Goal: Task Accomplishment & Management: Complete application form

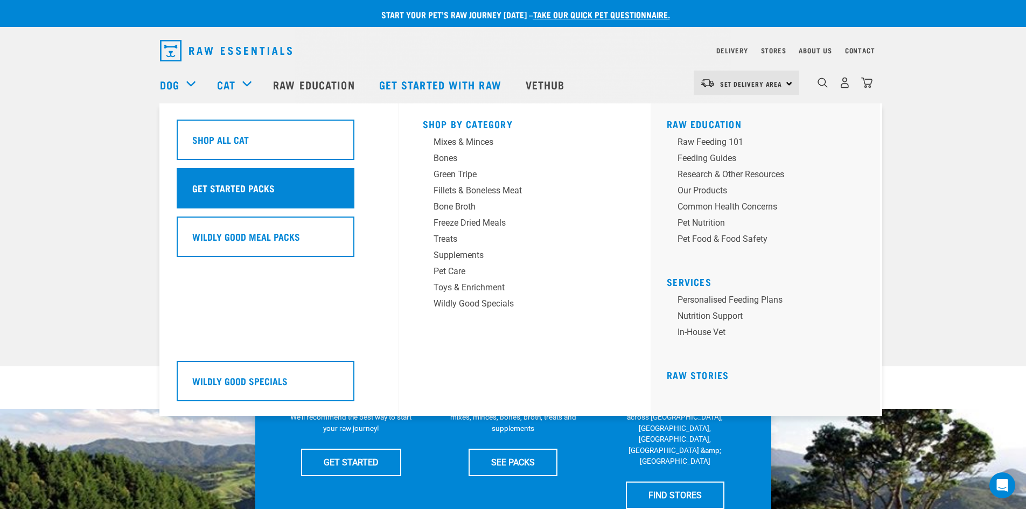
click at [259, 181] on div "Get Started Packs" at bounding box center [266, 188] width 178 height 40
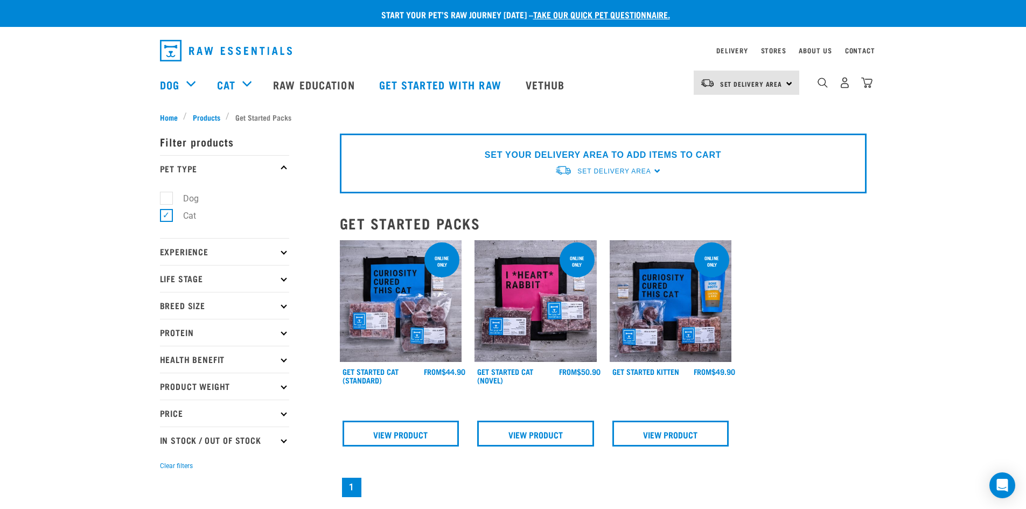
click at [170, 216] on label "Cat" at bounding box center [183, 215] width 34 height 13
click at [167, 216] on input "Cat" at bounding box center [163, 214] width 7 height 7
checkbox input "false"
click at [169, 200] on label "Dog" at bounding box center [184, 198] width 37 height 13
click at [167, 200] on input "Dog" at bounding box center [163, 196] width 7 height 7
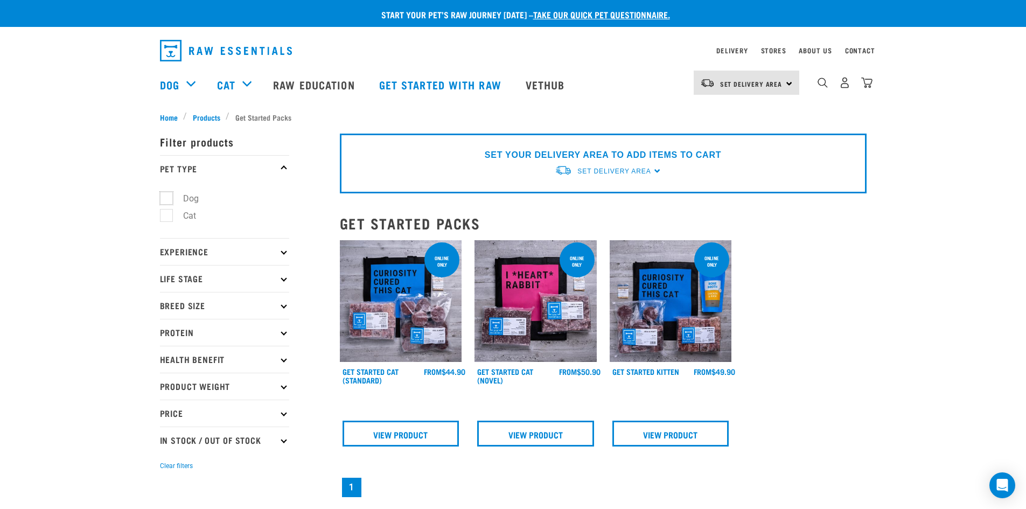
checkbox input "true"
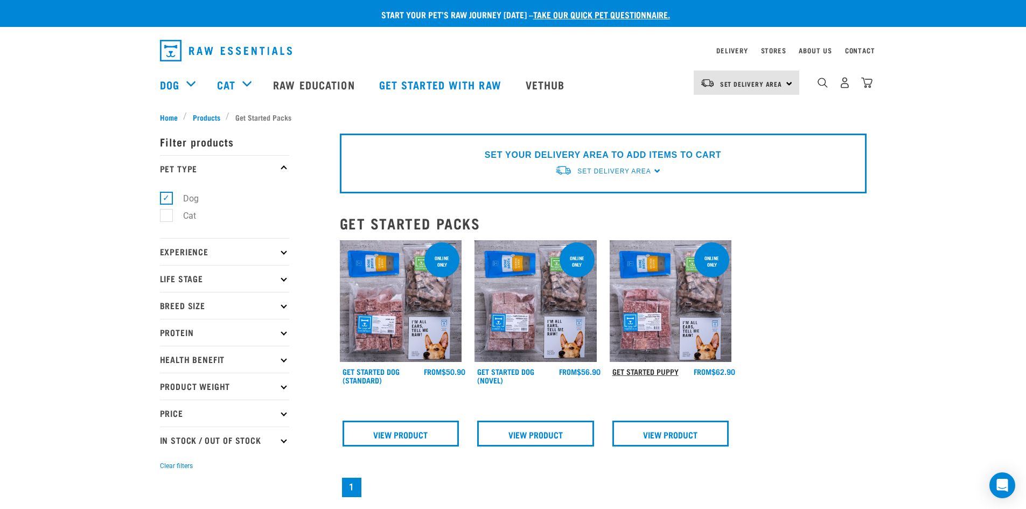
click at [642, 373] on link "Get Started Puppy" at bounding box center [646, 372] width 66 height 4
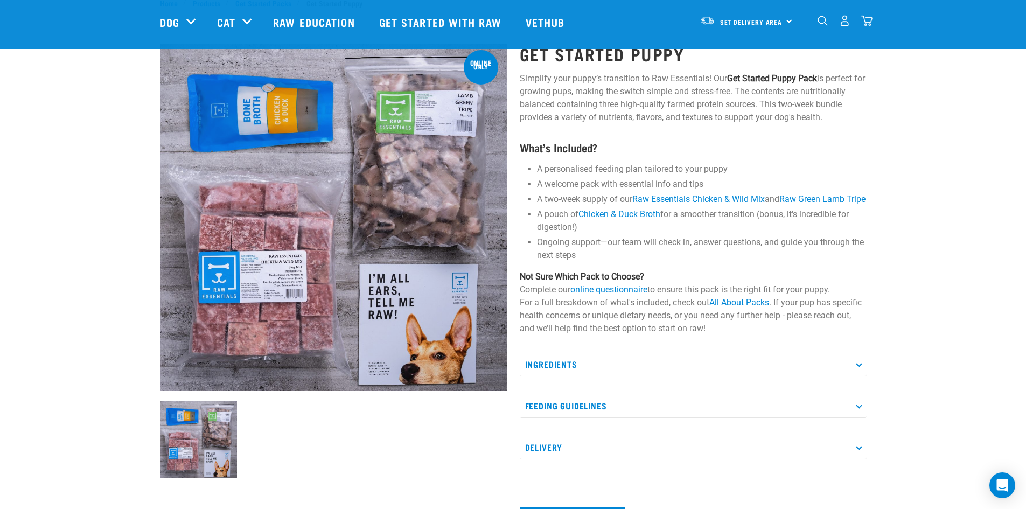
scroll to position [108, 0]
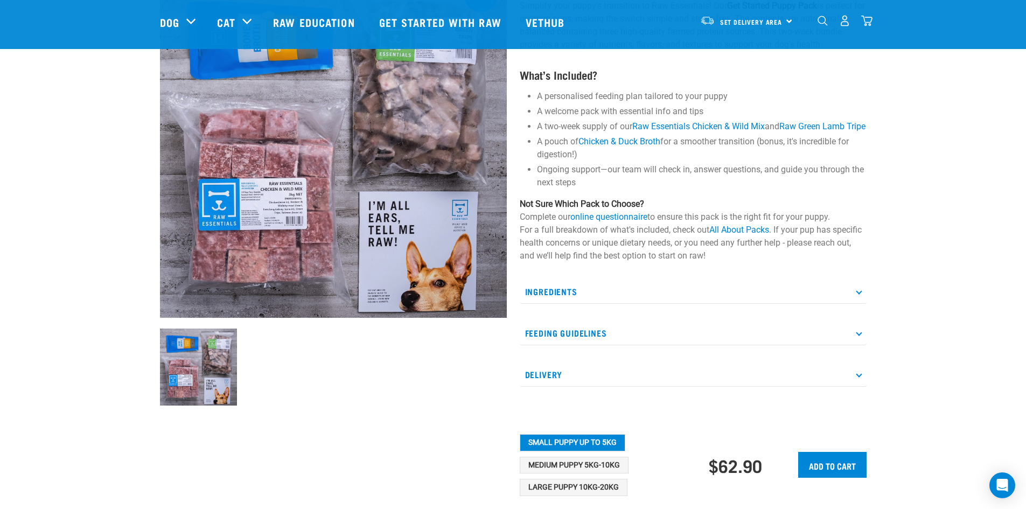
click at [650, 340] on p "Feeding Guidelines" at bounding box center [693, 333] width 347 height 24
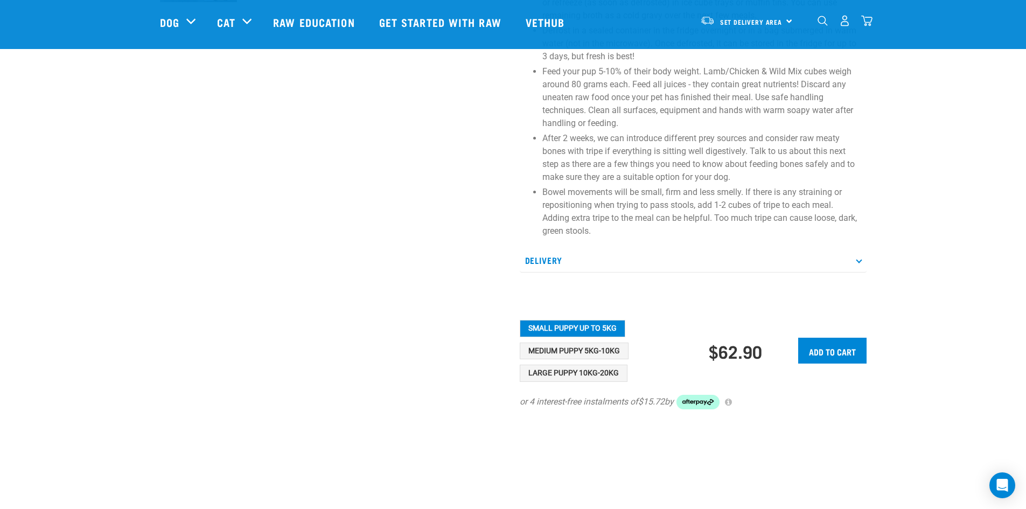
scroll to position [517, 0]
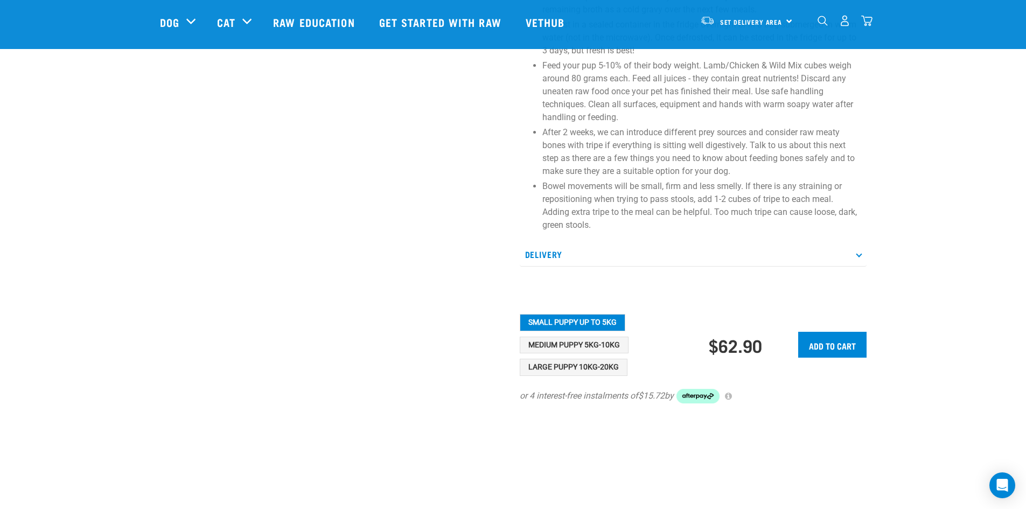
click at [857, 257] on icon at bounding box center [859, 254] width 6 height 6
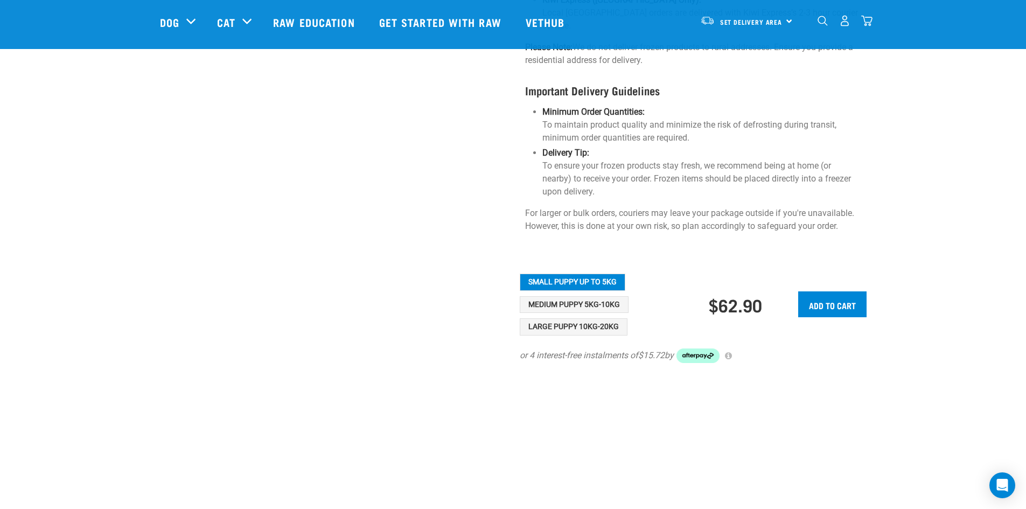
scroll to position [1002, 0]
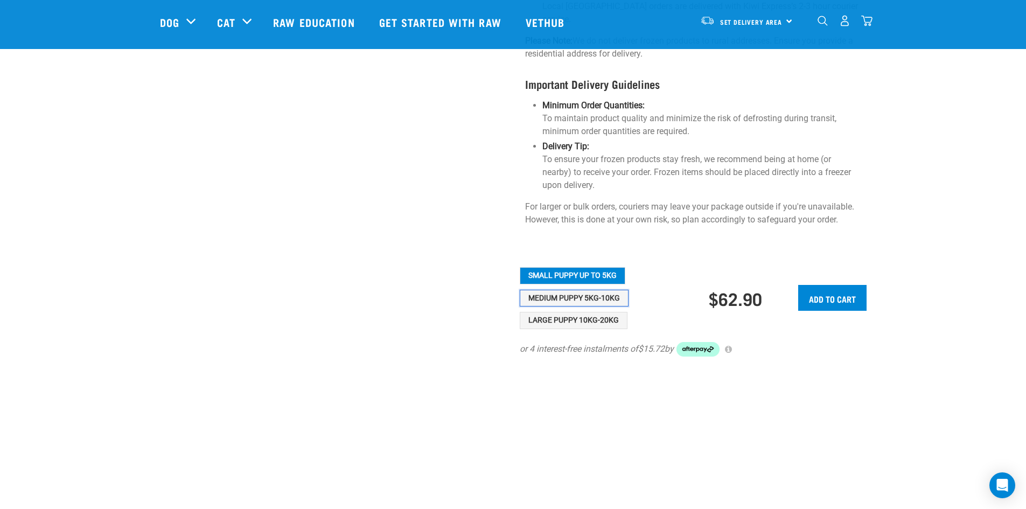
click at [590, 290] on button "Medium Puppy 5kg-10kg" at bounding box center [574, 298] width 109 height 17
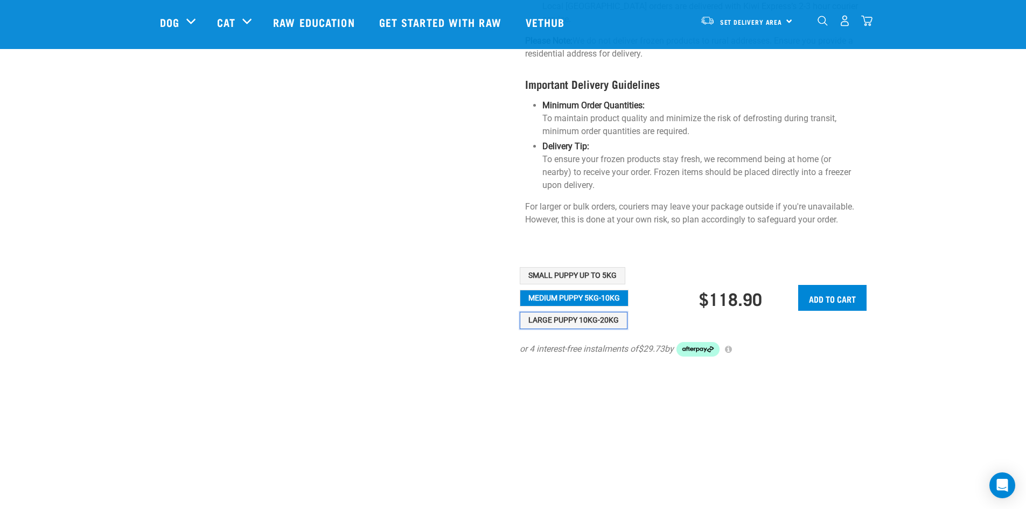
click at [582, 312] on button "Large Puppy 10kg-20kg" at bounding box center [574, 320] width 108 height 17
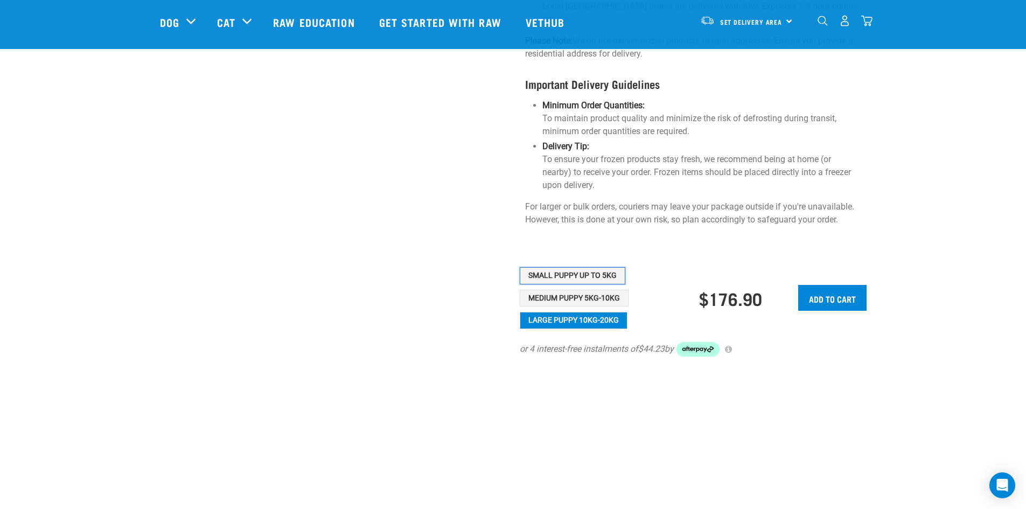
click at [576, 267] on button "Small Puppy up to 5kg" at bounding box center [573, 275] width 106 height 17
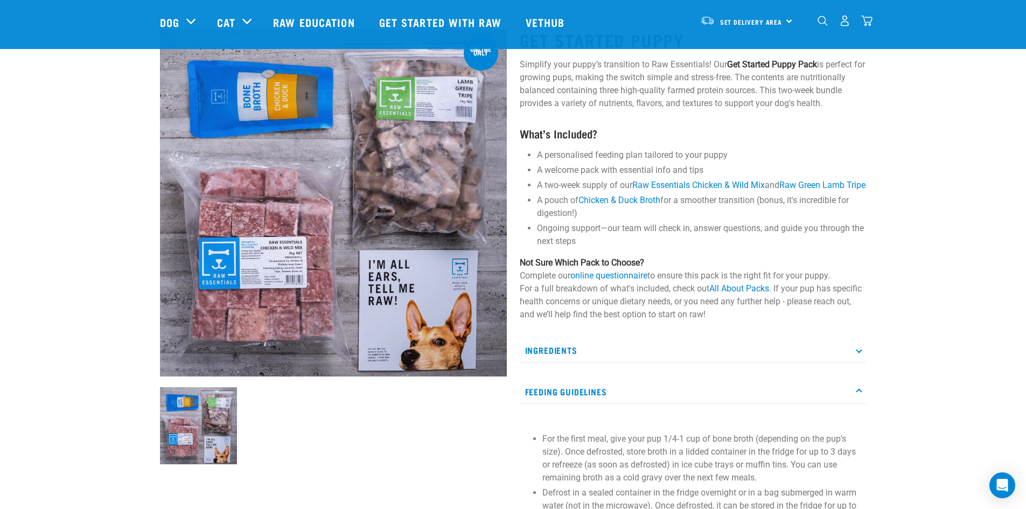
scroll to position [0, 0]
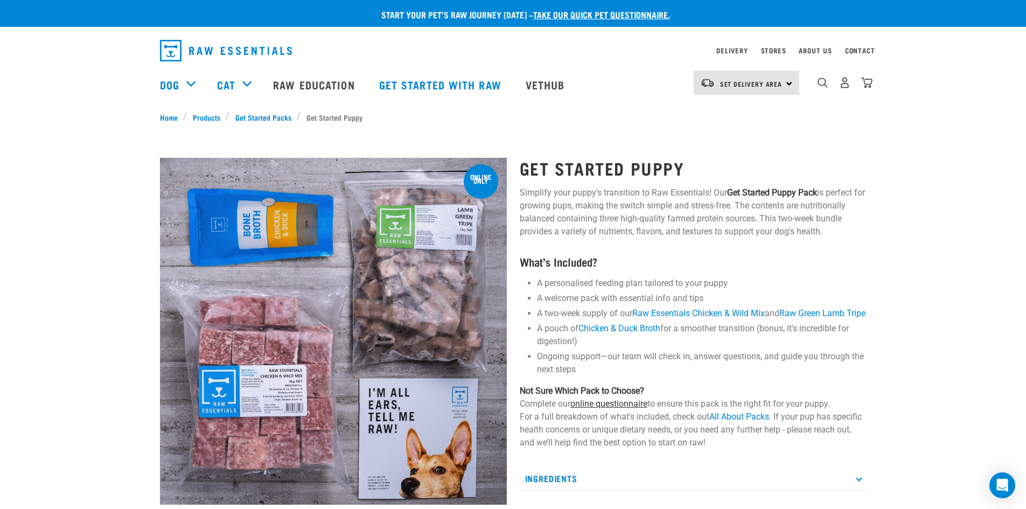
click at [635, 409] on link "online questionnaire" at bounding box center [609, 404] width 77 height 10
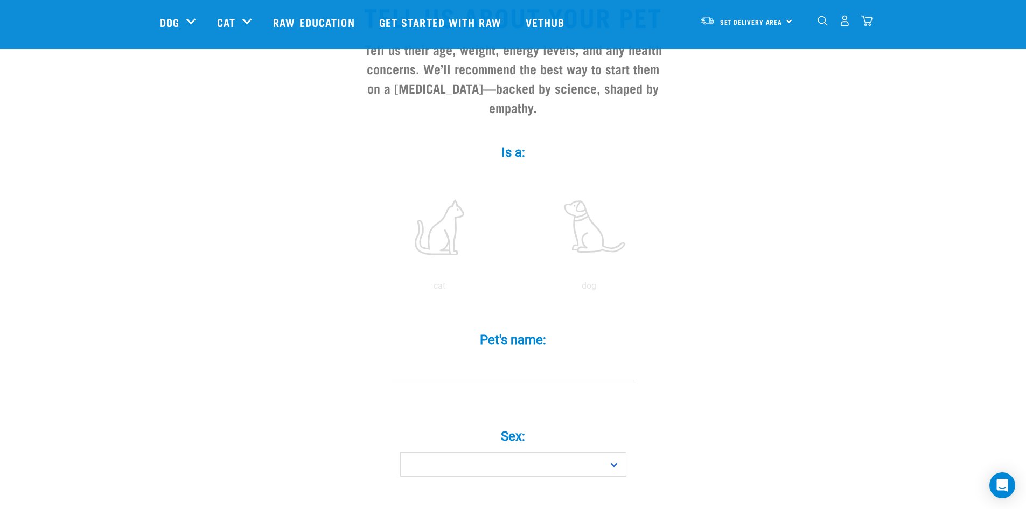
scroll to position [108, 0]
click at [588, 218] on label at bounding box center [589, 226] width 145 height 92
click at [515, 288] on input "radio" at bounding box center [515, 288] width 0 height 0
click at [519, 357] on input "Pet's name: *" at bounding box center [513, 367] width 242 height 24
type input "Arlo"
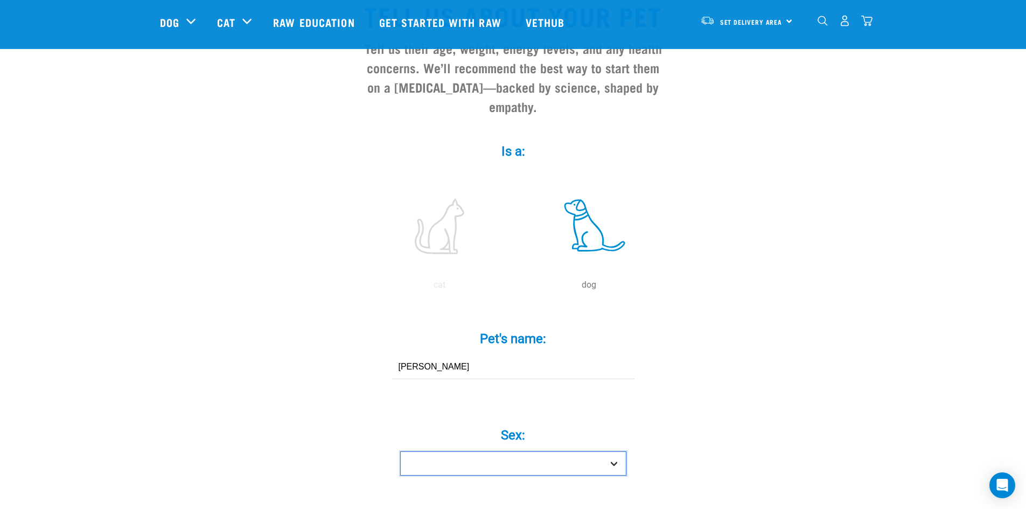
click at [522, 451] on select "Boy Girl" at bounding box center [513, 463] width 226 height 24
select select "boy"
click at [400, 451] on select "Boy Girl" at bounding box center [513, 463] width 226 height 24
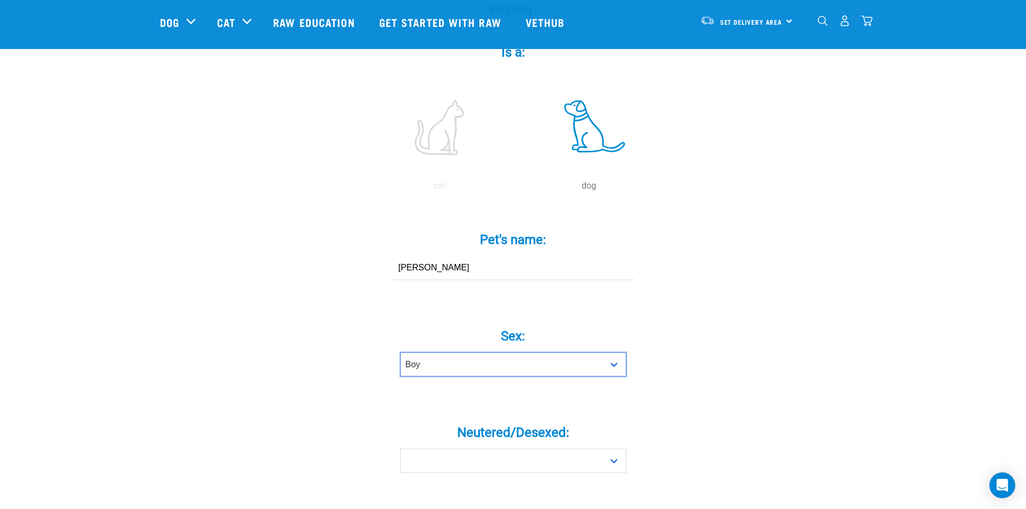
scroll to position [216, 0]
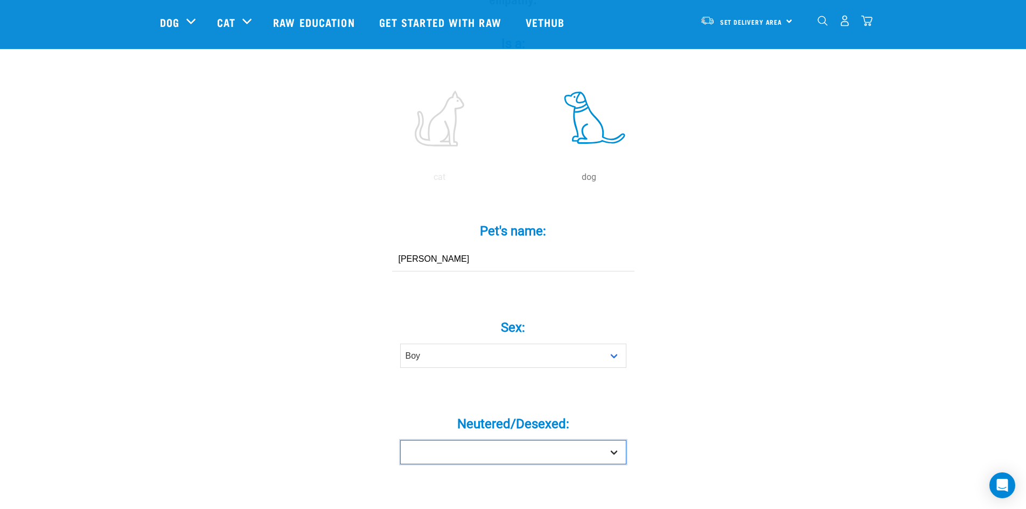
click at [475, 442] on select "Yes No" at bounding box center [513, 452] width 226 height 24
select select "no"
click at [400, 440] on select "Yes No" at bounding box center [513, 452] width 226 height 24
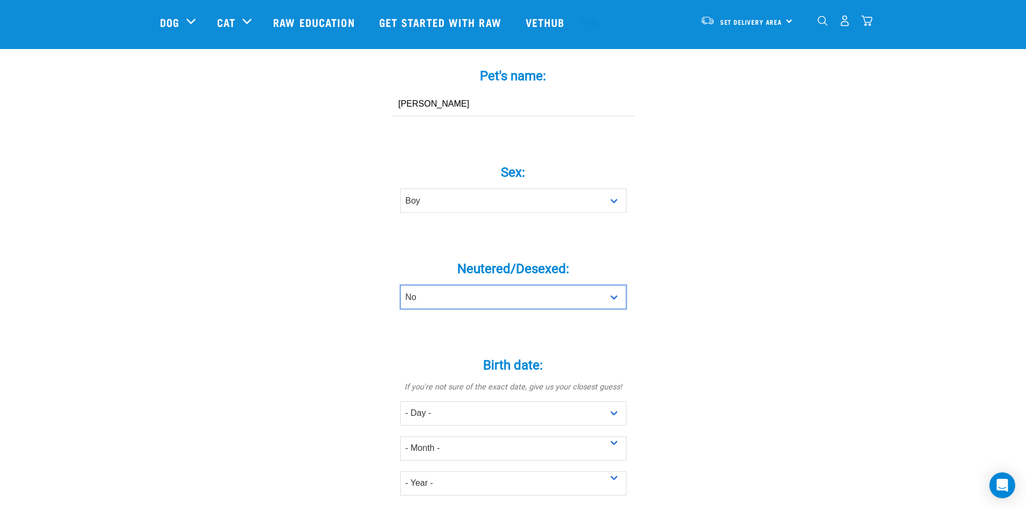
scroll to position [377, 0]
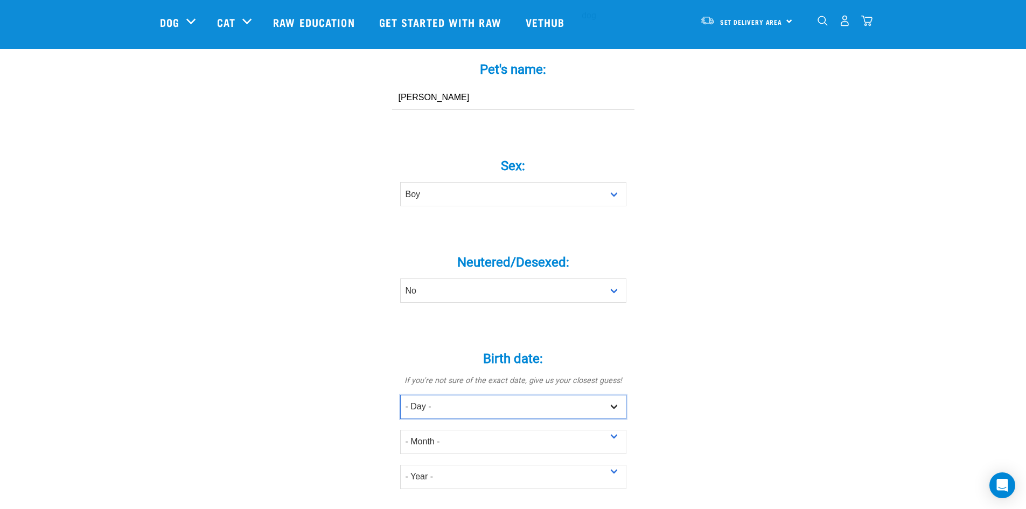
click at [475, 395] on select "- Day - 1 2 3 4 5 6 7 8 9 10 11 12 13 14 15 16 17 18 19 20 21 22 23 24 25 26 27" at bounding box center [513, 407] width 226 height 24
select select "6"
click at [400, 395] on select "- Day - 1 2 3 4 5 6 7 8 9 10 11 12 13 14 15 16 17 18 19 20 21 22 23 24 25 26 27" at bounding box center [513, 407] width 226 height 24
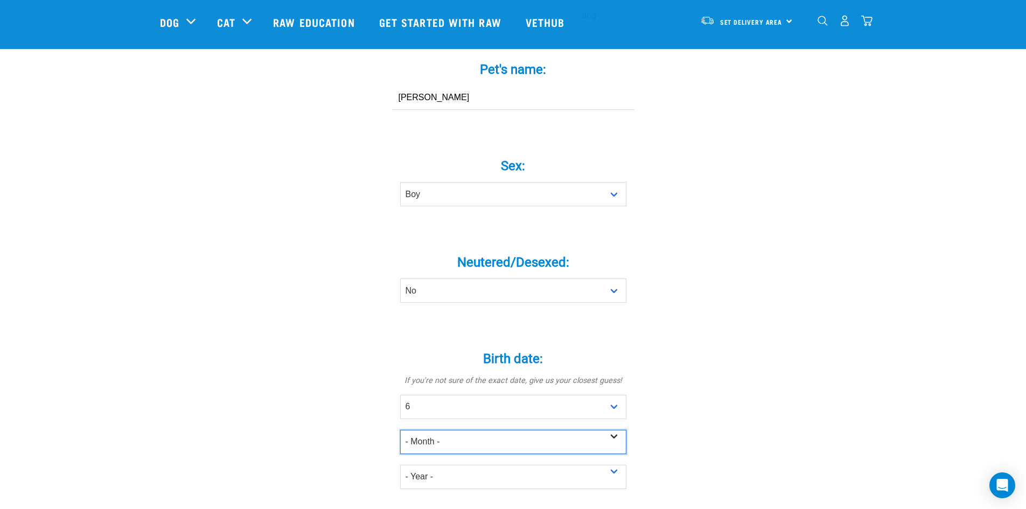
click at [471, 430] on select "- Month - January February March April May June July August September October N…" at bounding box center [513, 442] width 226 height 24
select select "May"
click at [400, 430] on select "- Month - January February March April May June July August September October N…" at bounding box center [513, 442] width 226 height 24
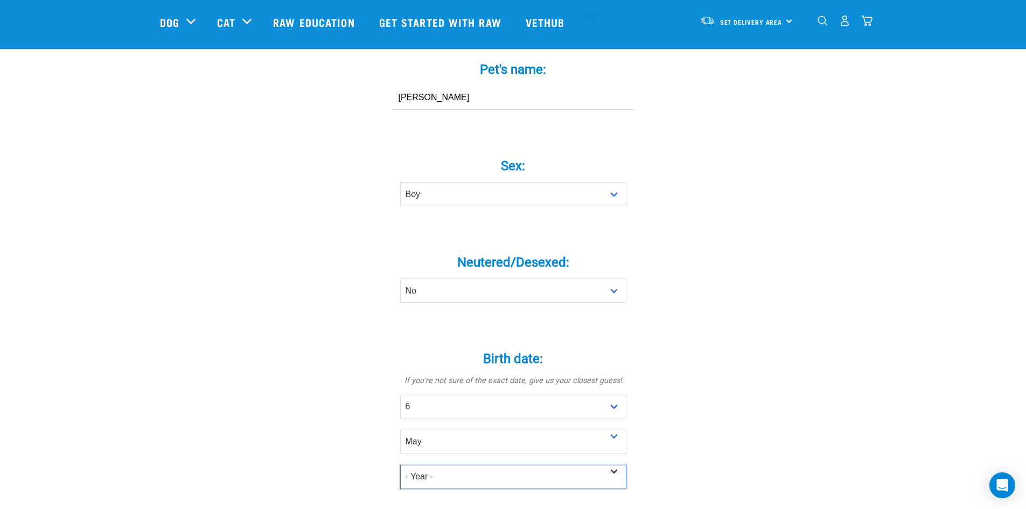
click at [465, 465] on select "- Year - 2025 2024 2023 2022 2021 2020 2019 2018 2017 2016 2015 2014 2013 2012" at bounding box center [513, 477] width 226 height 24
select select "2025"
click at [400, 465] on select "- Year - 2025 2024 2023 2022 2021 2020 2019 2018 2017 2016 2015 2014 2013 2012" at bounding box center [513, 477] width 226 height 24
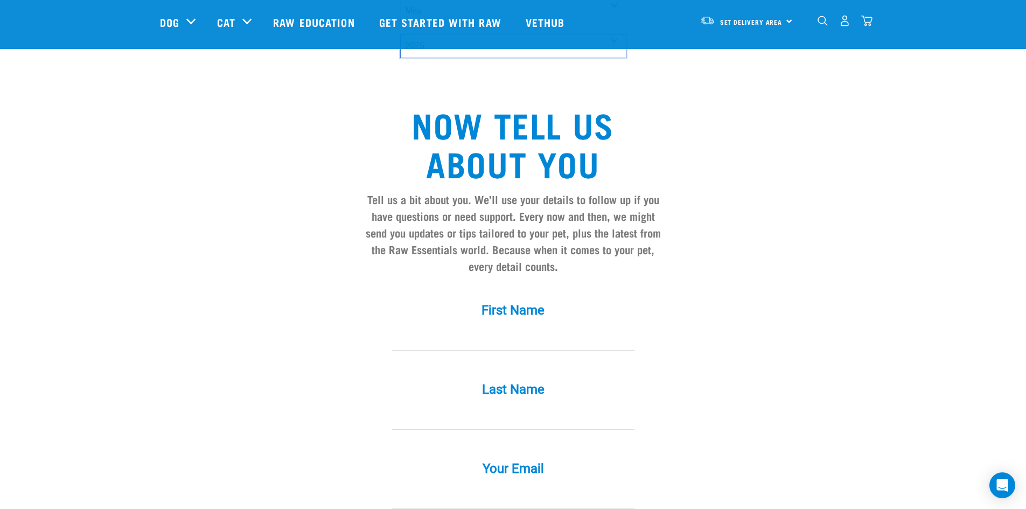
scroll to position [754, 0]
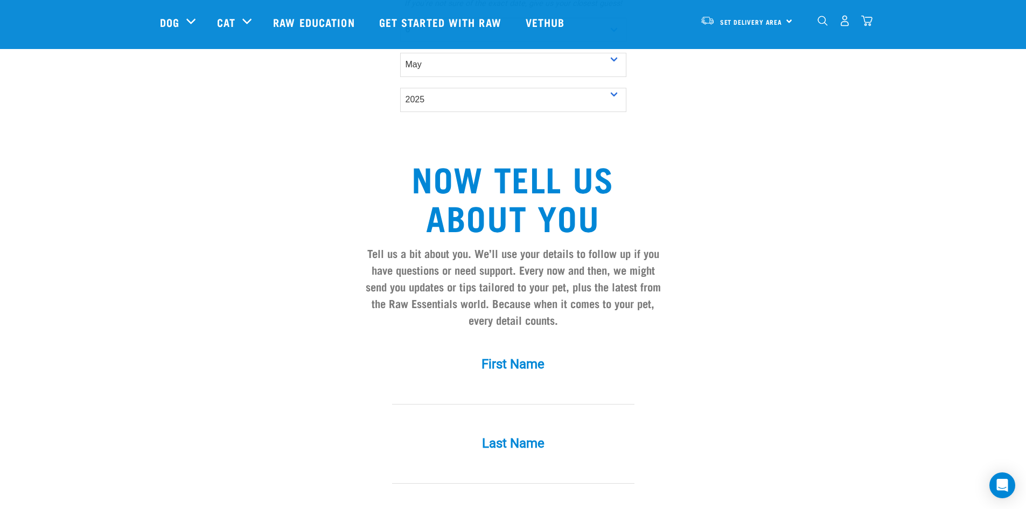
click at [479, 380] on input "First Name *" at bounding box center [513, 392] width 242 height 24
type input "Dale"
type input "Wolfrey"
type input "[EMAIL_ADDRESS][DOMAIN_NAME]"
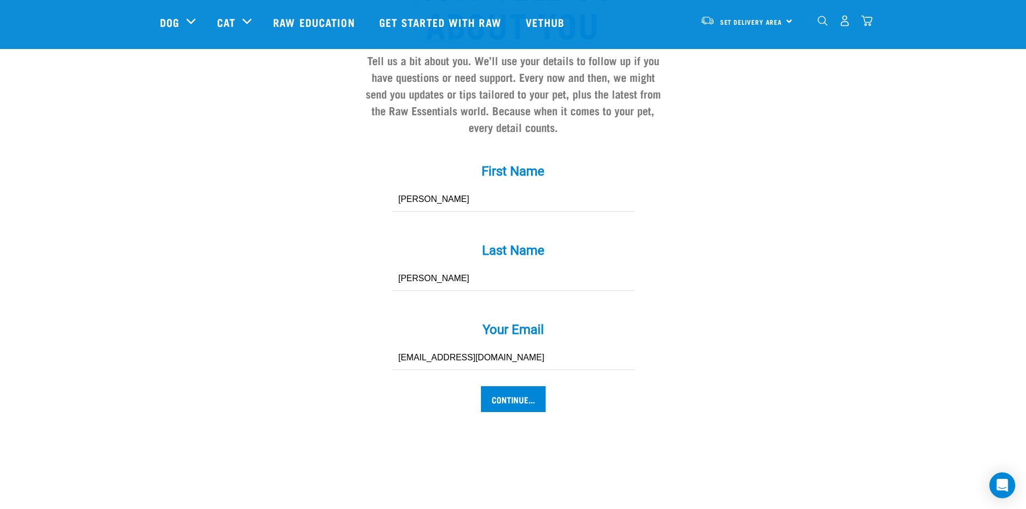
scroll to position [970, 0]
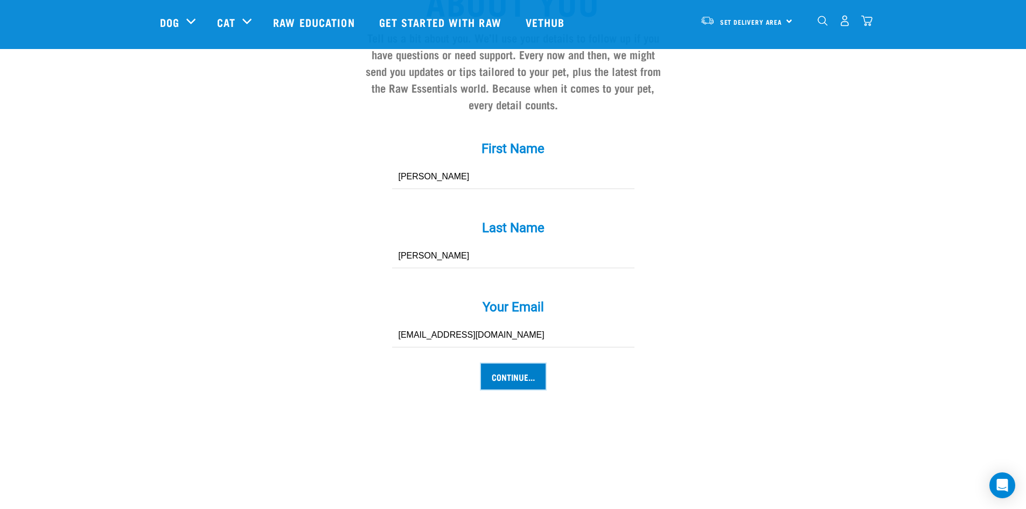
click at [516, 364] on input "Continue..." at bounding box center [513, 377] width 65 height 26
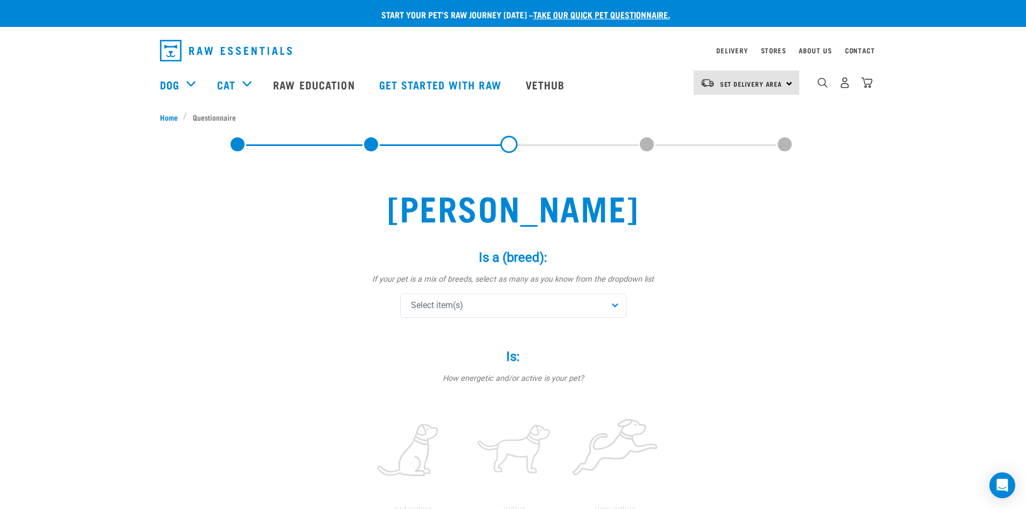
click at [496, 309] on div "Select item(s)" at bounding box center [513, 306] width 226 height 24
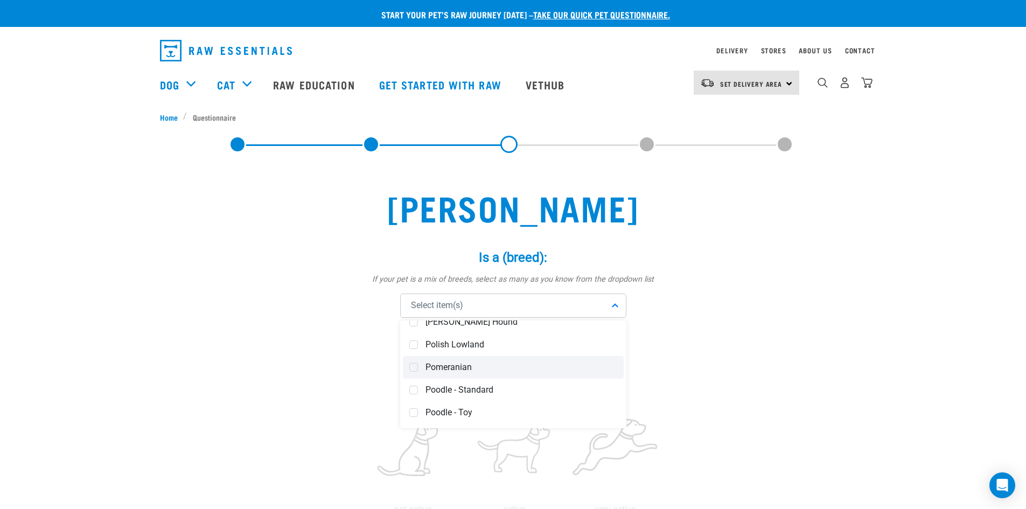
click at [489, 367] on span "Pomeranian" at bounding box center [522, 367] width 192 height 11
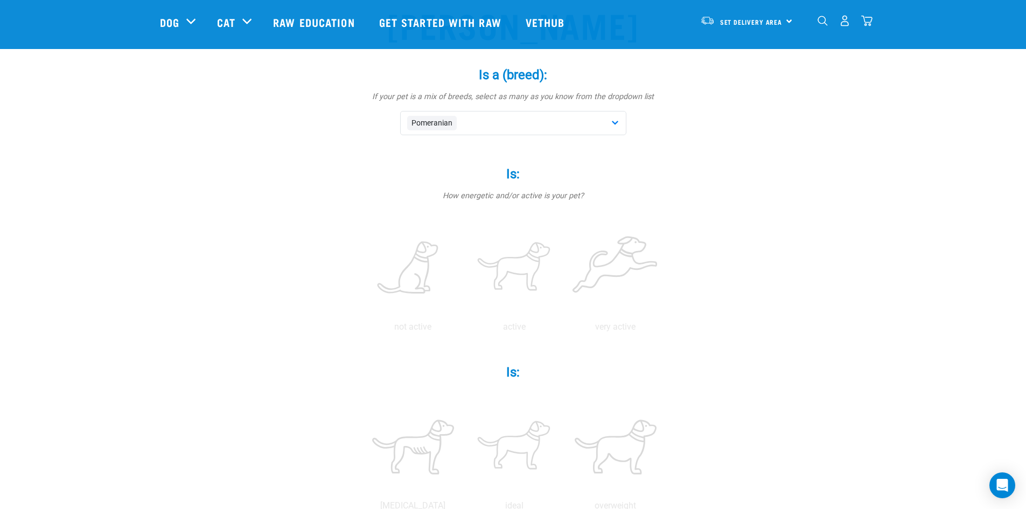
scroll to position [108, 0]
click at [523, 253] on label at bounding box center [514, 264] width 97 height 92
click at [464, 325] on input "radio" at bounding box center [464, 325] width 0 height 0
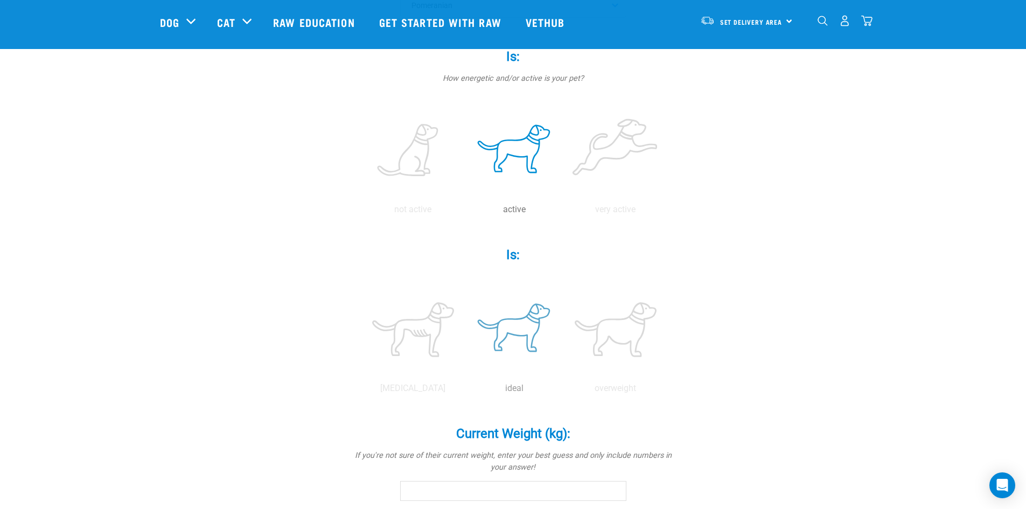
scroll to position [269, 0]
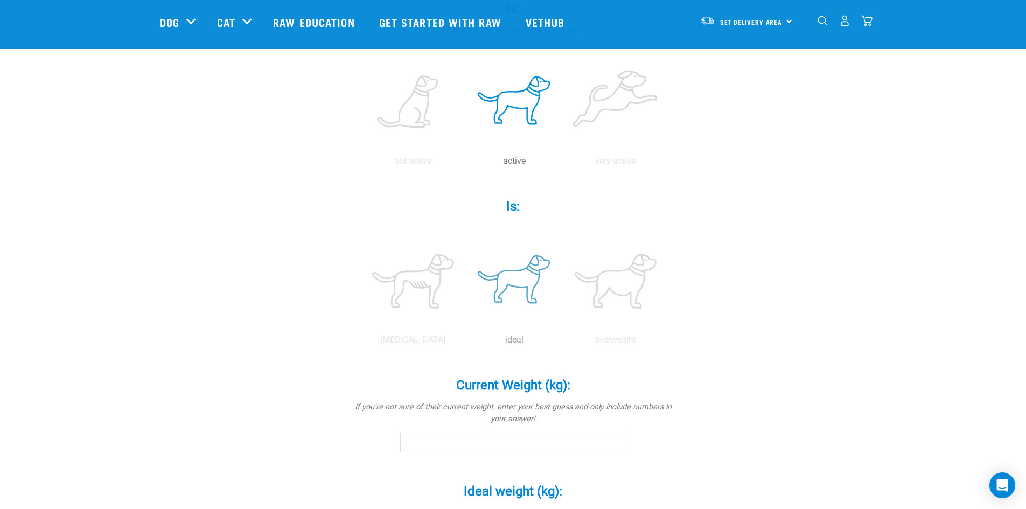
click at [527, 281] on label at bounding box center [514, 281] width 97 height 92
click at [464, 343] on input "radio" at bounding box center [464, 343] width 0 height 0
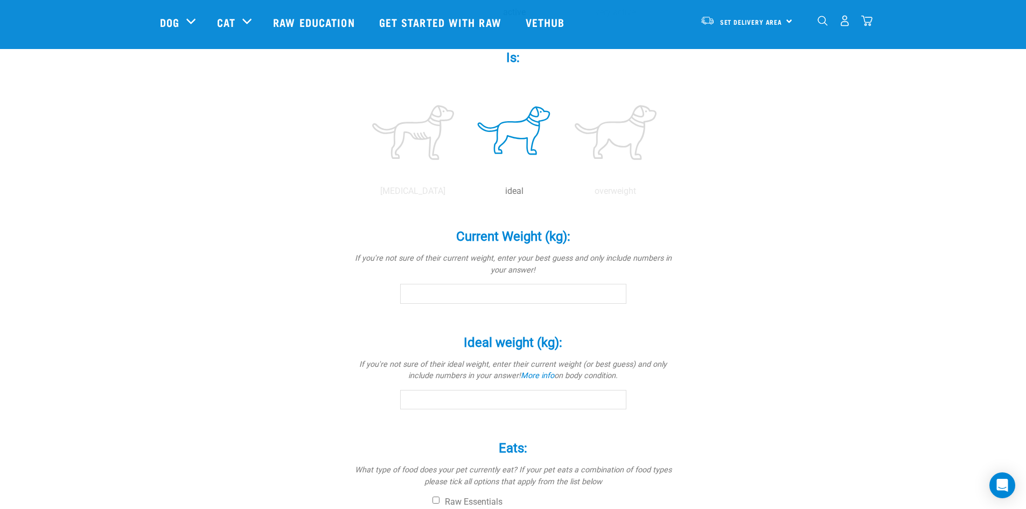
scroll to position [431, 0]
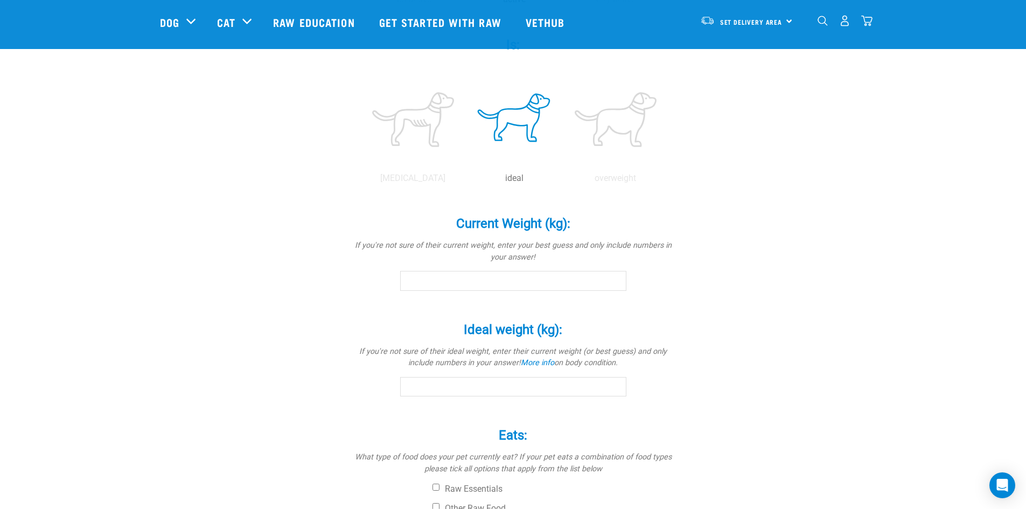
click at [531, 284] on input "Current Weight (kg): *" at bounding box center [513, 280] width 226 height 19
type input "4.3"
click at [503, 389] on input "Ideal weight (kg): *" at bounding box center [513, 386] width 226 height 19
click at [503, 388] on input "Ideal weight (kg): *" at bounding box center [513, 386] width 226 height 19
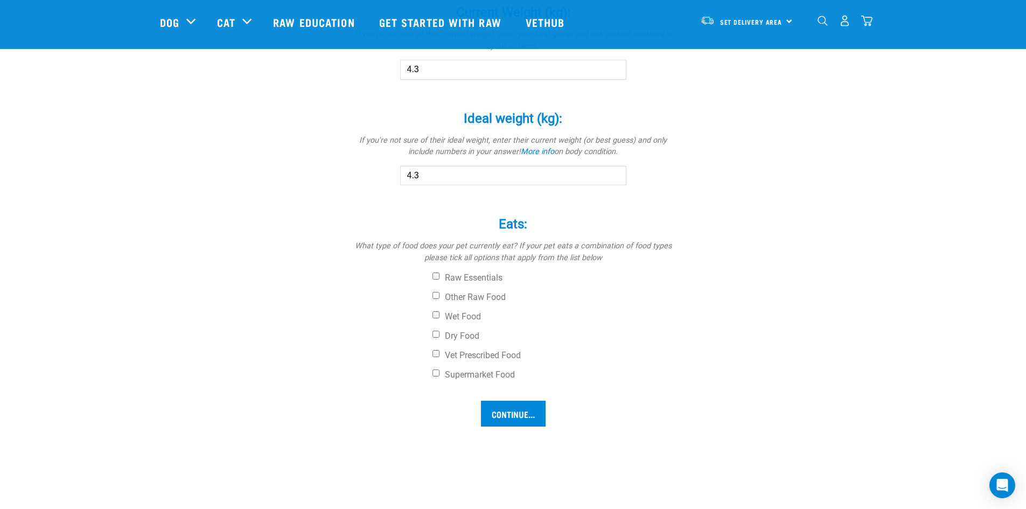
scroll to position [647, 0]
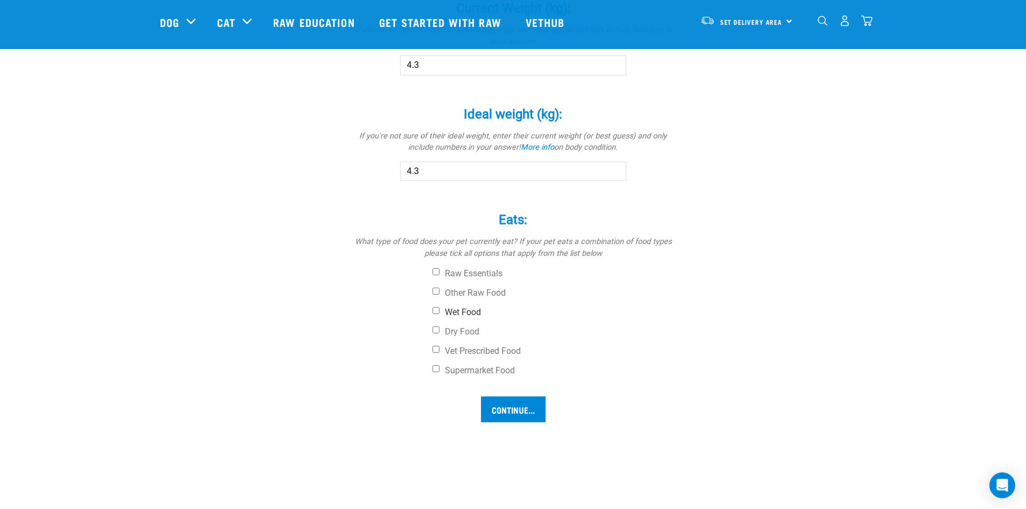
type input "4.3"
click at [435, 311] on input "Wet Food" at bounding box center [436, 310] width 7 height 7
checkbox input "true"
click at [435, 330] on input "Dry Food" at bounding box center [436, 329] width 7 height 7
checkbox input "true"
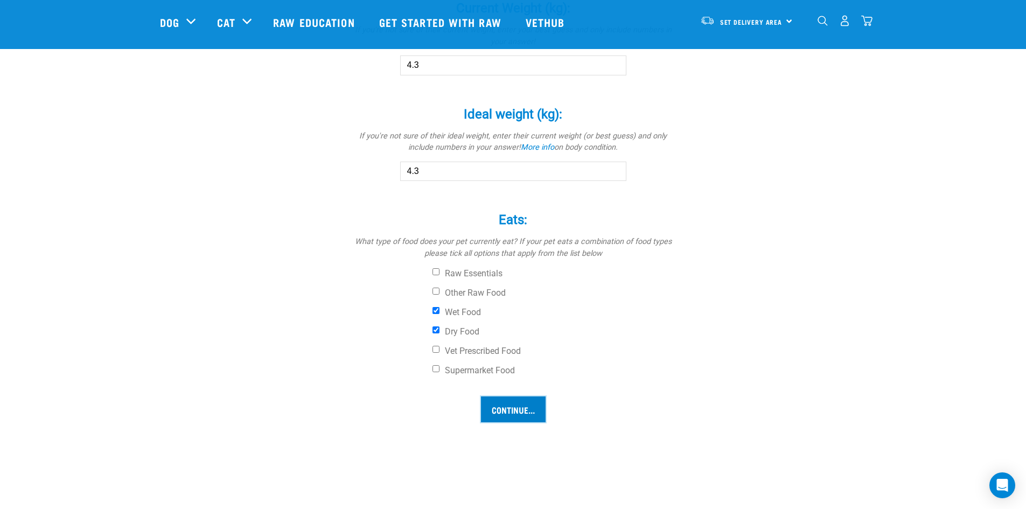
click at [499, 416] on input "Continue..." at bounding box center [513, 410] width 65 height 26
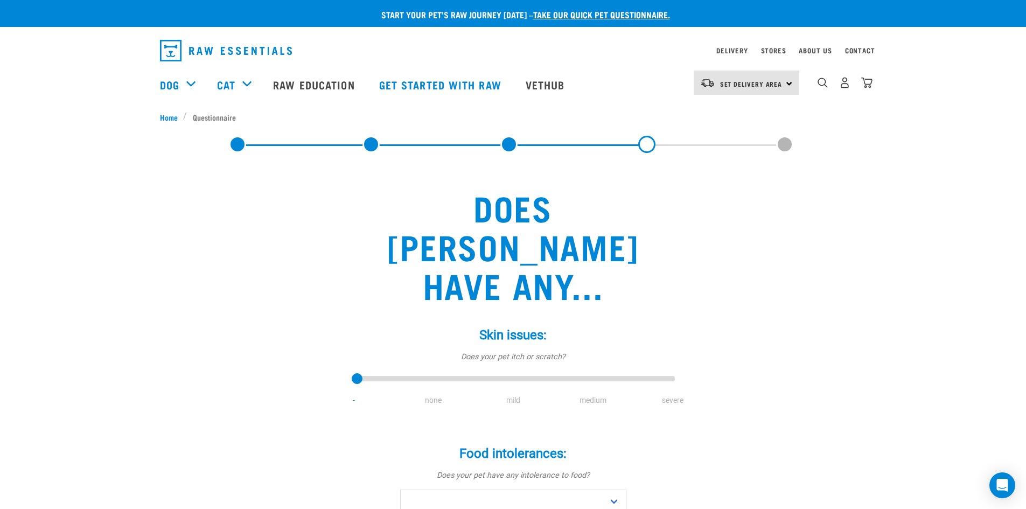
click at [434, 395] on li "none" at bounding box center [434, 400] width 80 height 11
drag, startPoint x: 388, startPoint y: 342, endPoint x: 413, endPoint y: 345, distance: 25.5
type input "1"
click at [413, 372] on input "range" at bounding box center [513, 379] width 323 height 15
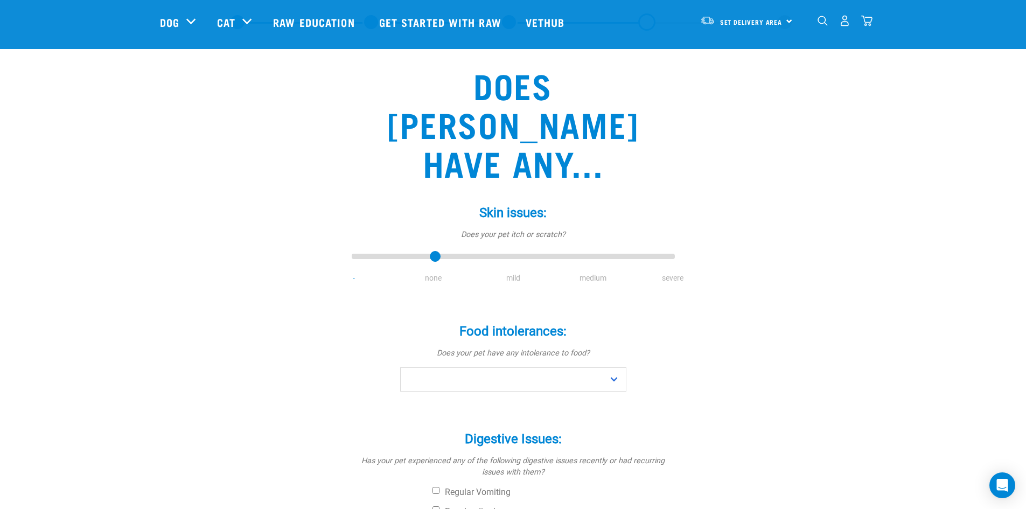
scroll to position [108, 0]
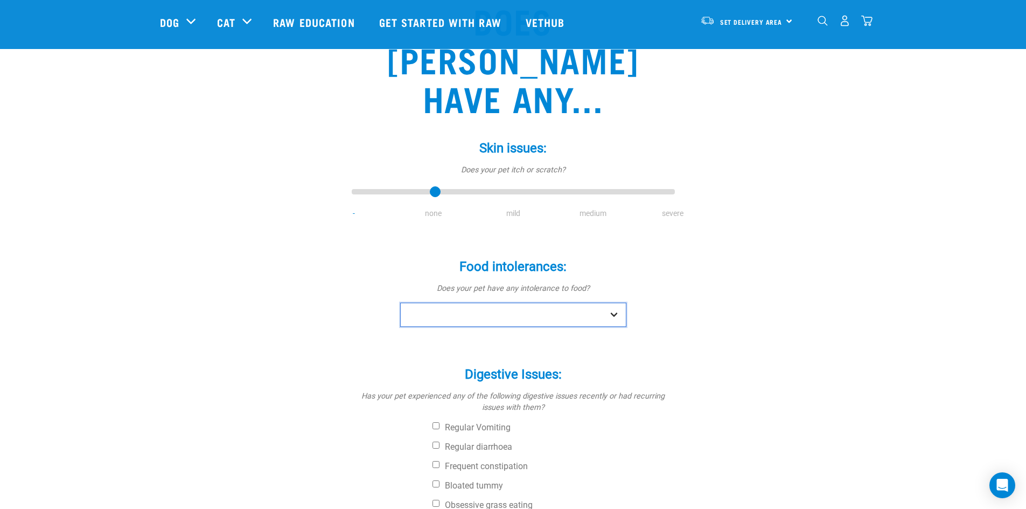
click at [451, 303] on select "No Yes" at bounding box center [513, 315] width 226 height 24
select select "no"
click at [400, 303] on select "No Yes" at bounding box center [513, 315] width 226 height 24
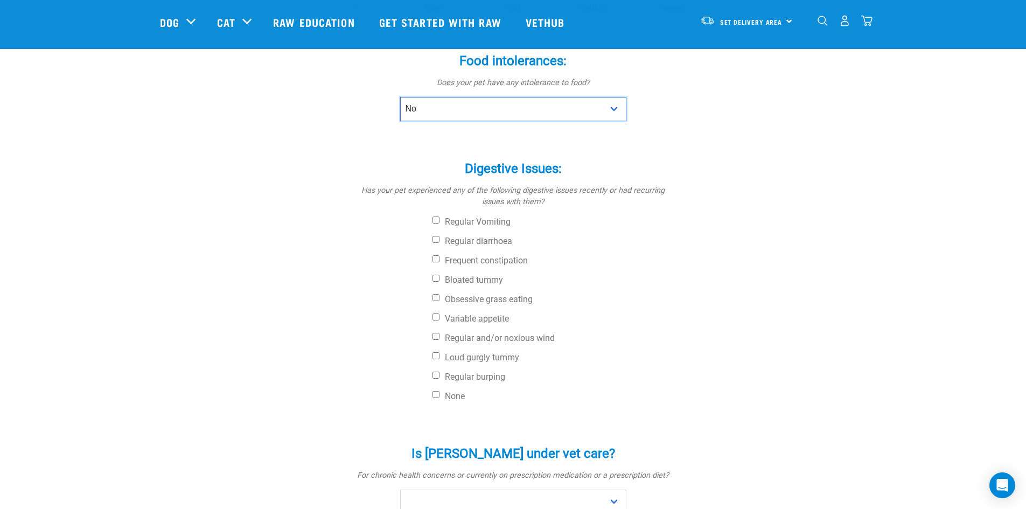
scroll to position [323, 0]
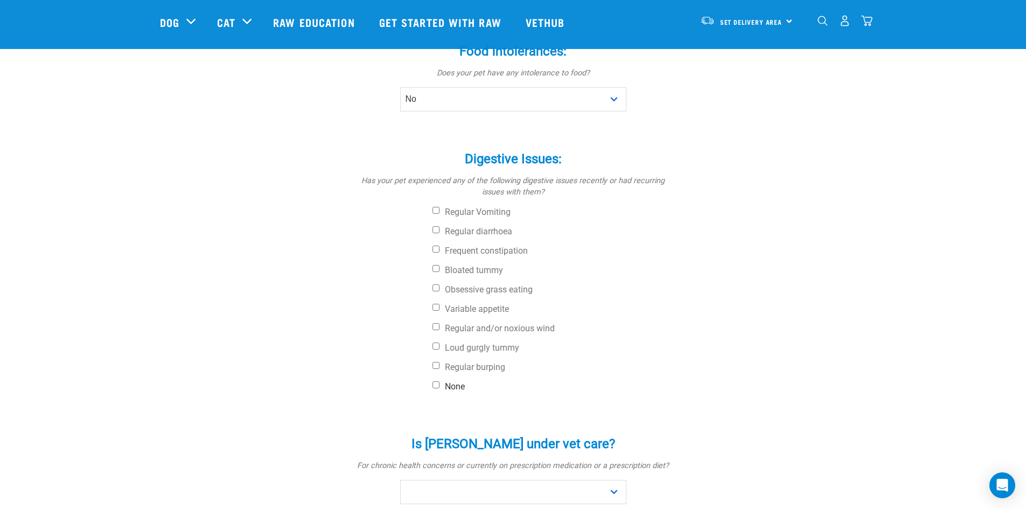
click at [437, 381] on input "None" at bounding box center [436, 384] width 7 height 7
checkbox input "true"
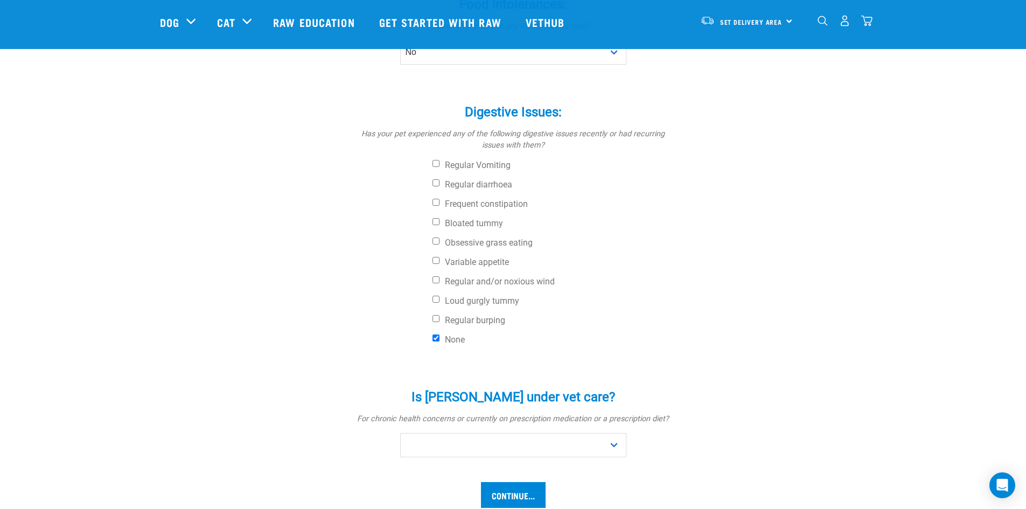
scroll to position [431, 0]
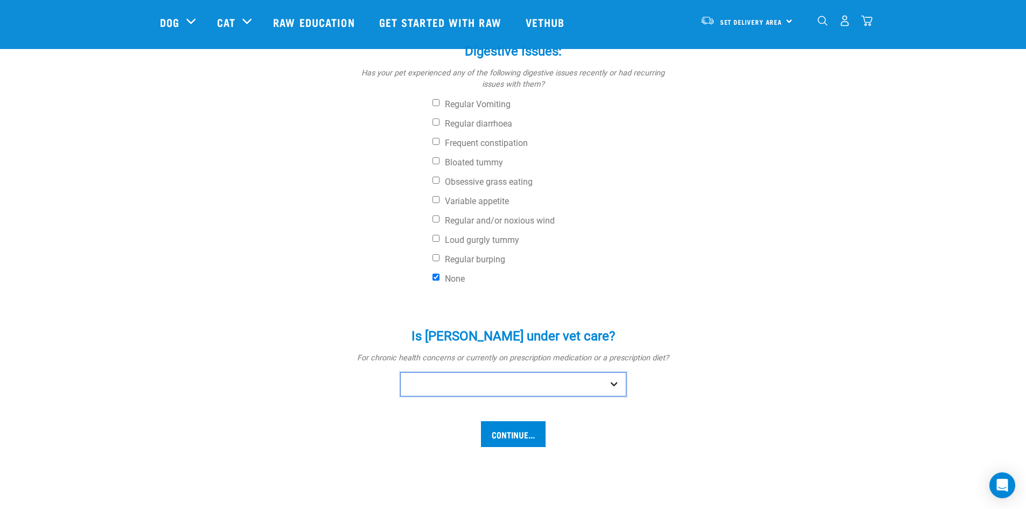
click at [446, 372] on select "No Yes" at bounding box center [513, 384] width 226 height 24
click at [400, 372] on select "No Yes" at bounding box center [513, 384] width 226 height 24
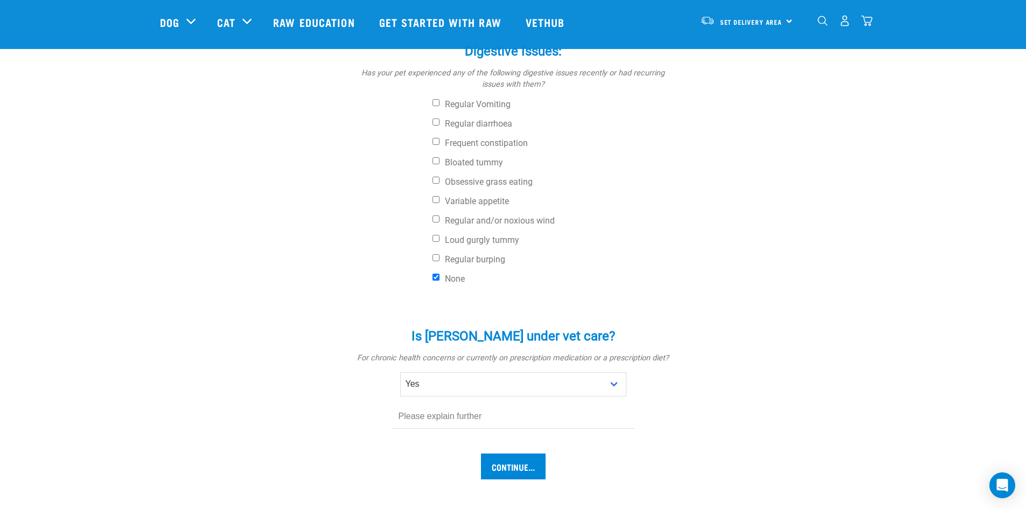
click at [437, 405] on input "text" at bounding box center [513, 417] width 242 height 24
click at [436, 372] on select "No Yes" at bounding box center [513, 384] width 226 height 24
select select "no"
click at [400, 372] on select "No Yes" at bounding box center [513, 384] width 226 height 24
click at [494, 421] on input "Continue..." at bounding box center [513, 434] width 65 height 26
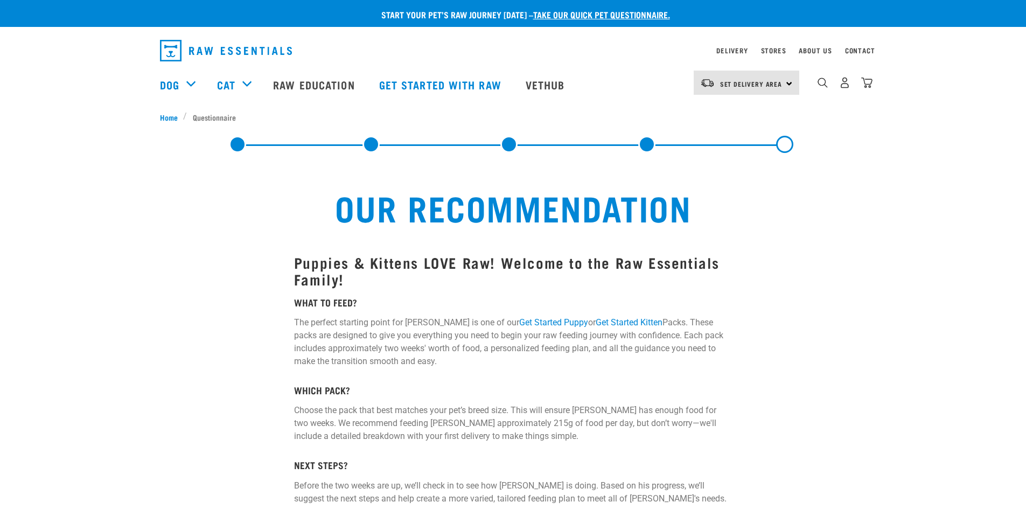
select select "19645"
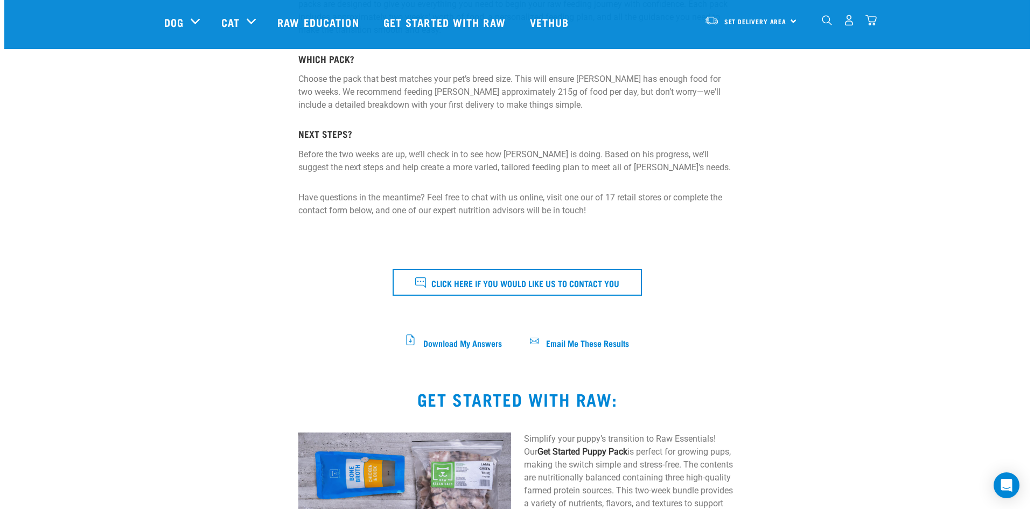
scroll to position [377, 0]
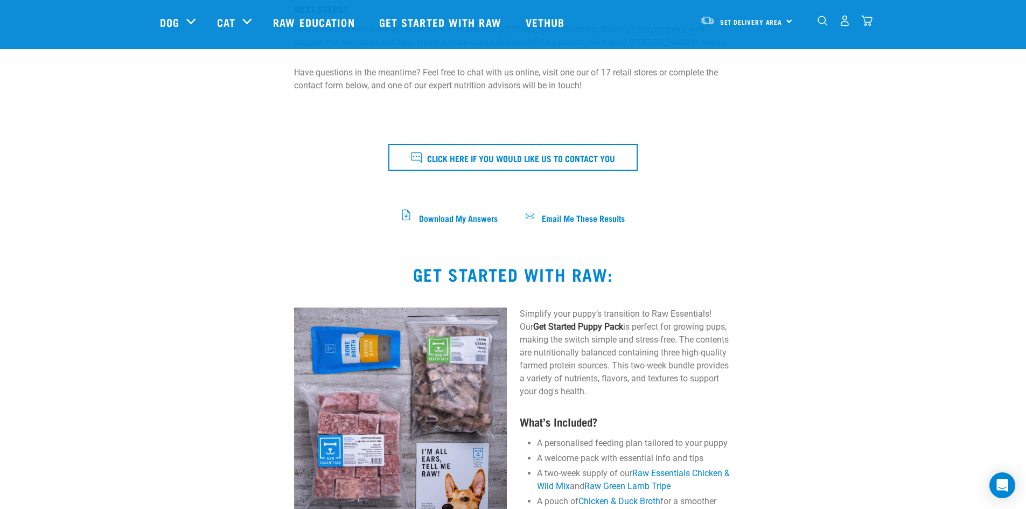
click at [604, 215] on span "Email Me These Results" at bounding box center [583, 217] width 83 height 6
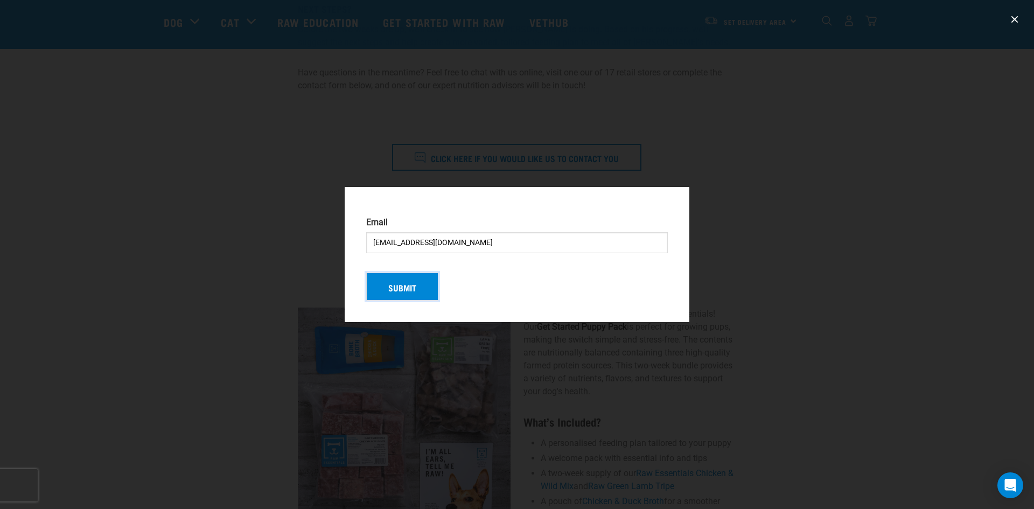
click at [409, 294] on button "Submit" at bounding box center [402, 287] width 72 height 28
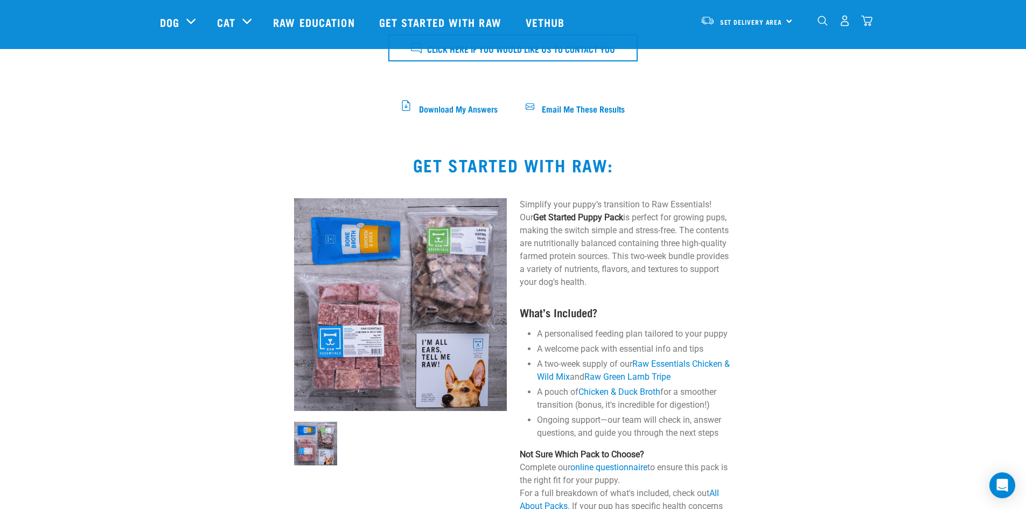
scroll to position [647, 0]
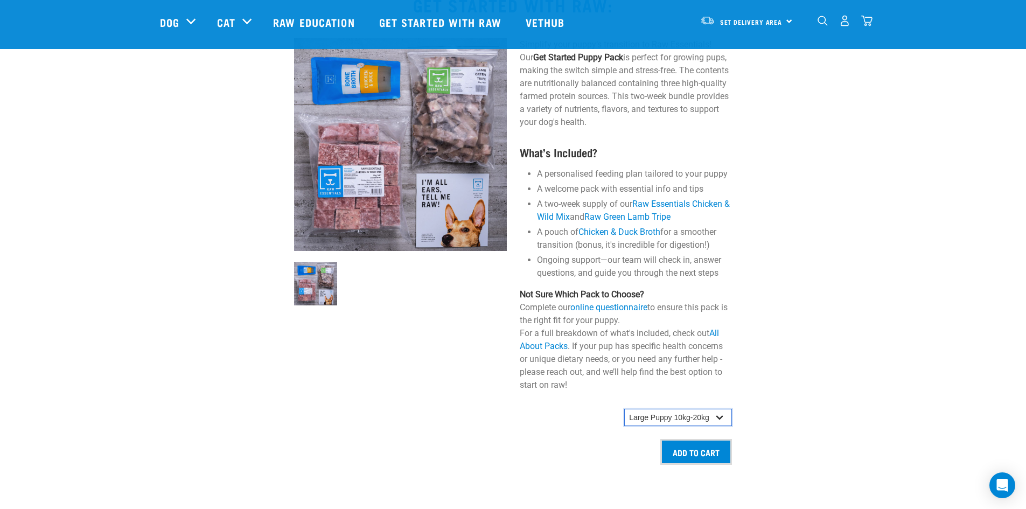
click at [713, 409] on select "Small Puppy up to 5kg Medium Puppy 5kg-10kg Large Puppy 10kg-20kg" at bounding box center [678, 417] width 108 height 17
select select "19643"
click at [624, 409] on select "Small Puppy up to 5kg Medium Puppy 5kg-10kg Large Puppy 10kg-20kg" at bounding box center [678, 417] width 108 height 17
click at [700, 447] on input "Add to cart" at bounding box center [697, 452] width 72 height 26
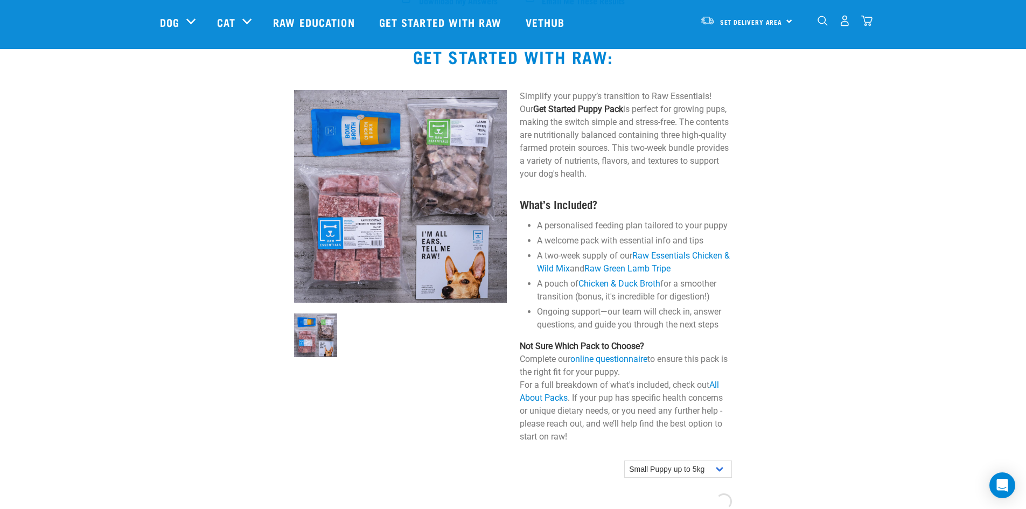
scroll to position [593, 0]
